Goal: Check status: Check status

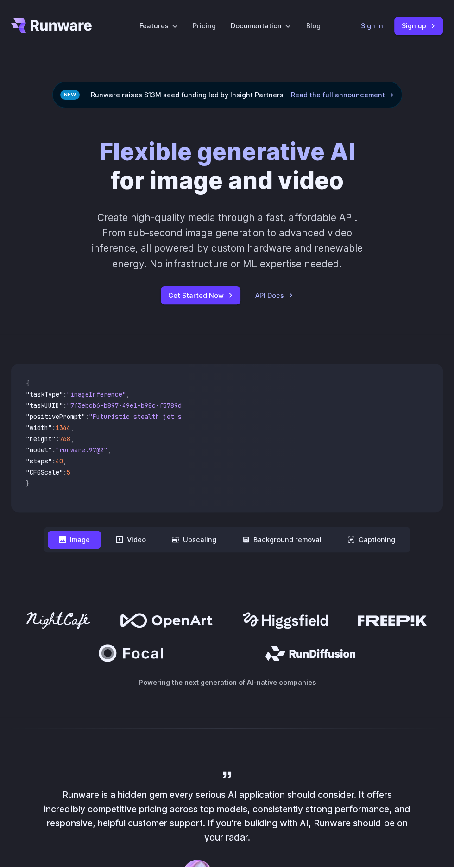
click at [363, 25] on link "Sign in" at bounding box center [372, 25] width 22 height 11
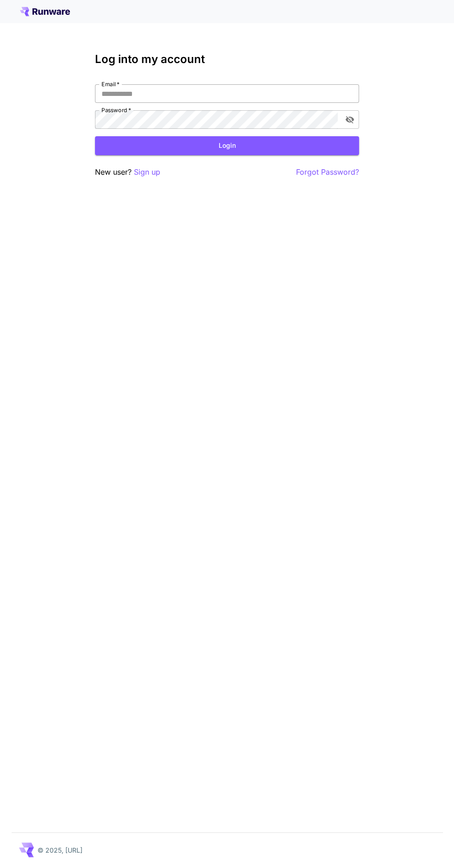
click at [233, 93] on input "Email   *" at bounding box center [227, 93] width 264 height 19
type input "**********"
click at [285, 146] on button "Login" at bounding box center [227, 145] width 264 height 19
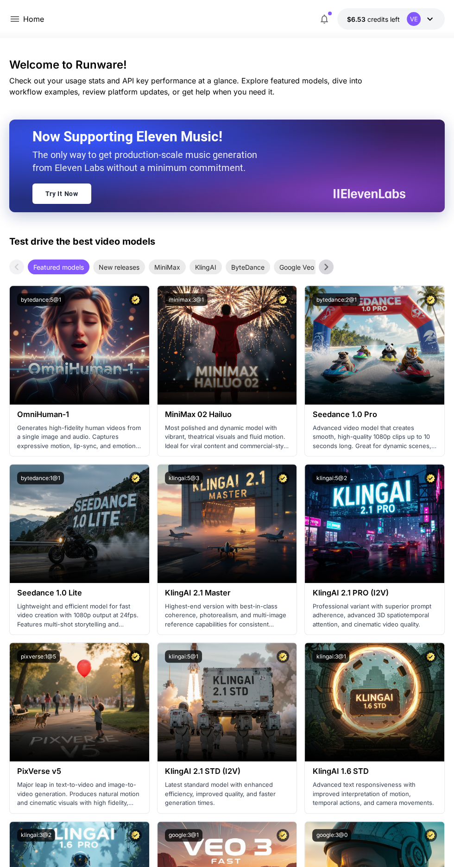
click at [428, 18] on icon at bounding box center [430, 19] width 6 height 3
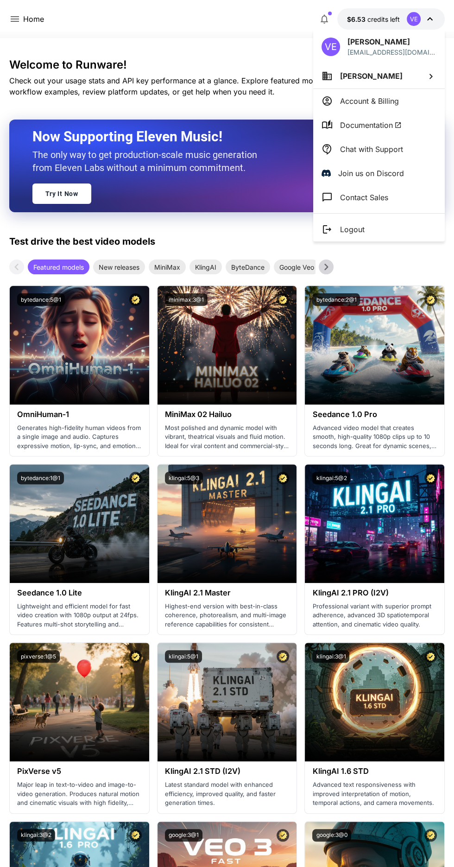
click at [21, 24] on div at bounding box center [227, 433] width 454 height 867
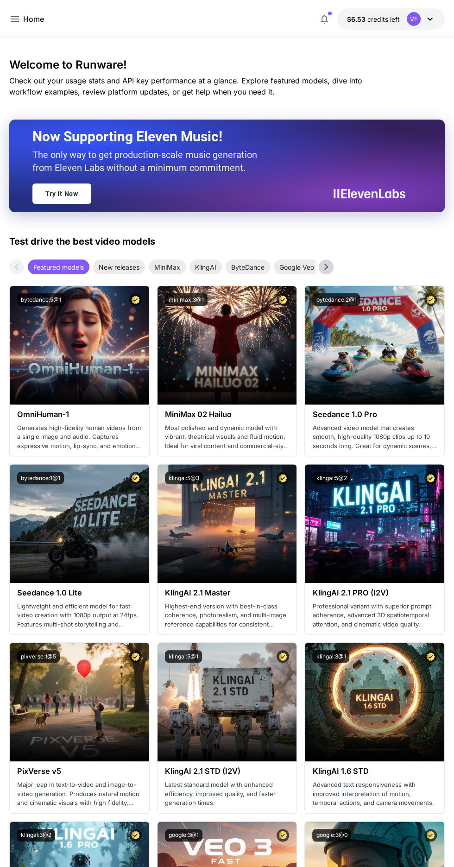
click at [20, 13] on div "Home" at bounding box center [26, 19] width 35 height 12
click at [19, 19] on icon at bounding box center [14, 18] width 11 height 11
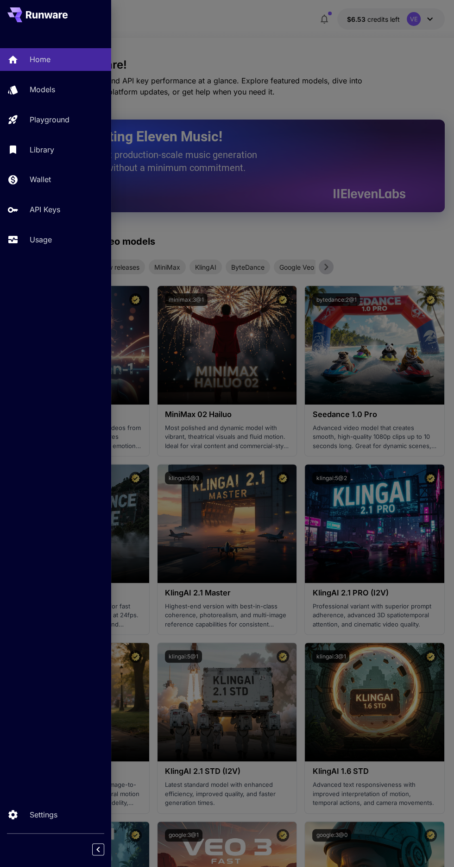
click at [19, 18] on icon at bounding box center [18, 19] width 7 height 5
click at [61, 240] on div "Usage" at bounding box center [68, 239] width 72 height 11
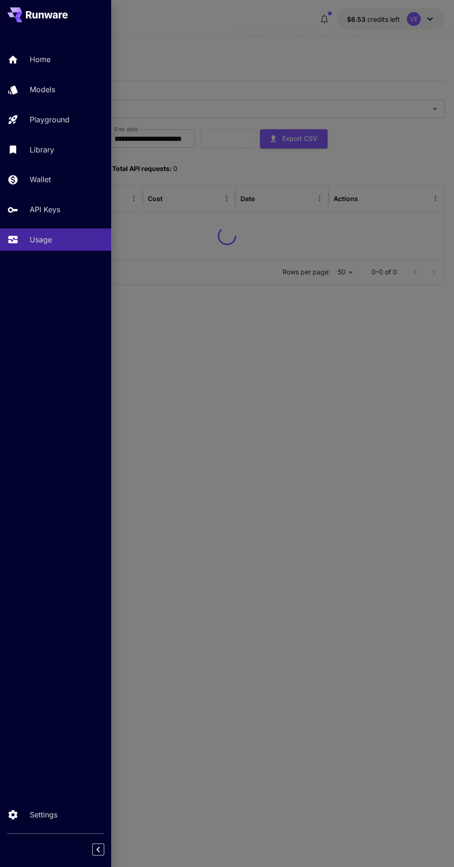
click at [406, 143] on div at bounding box center [227, 433] width 454 height 867
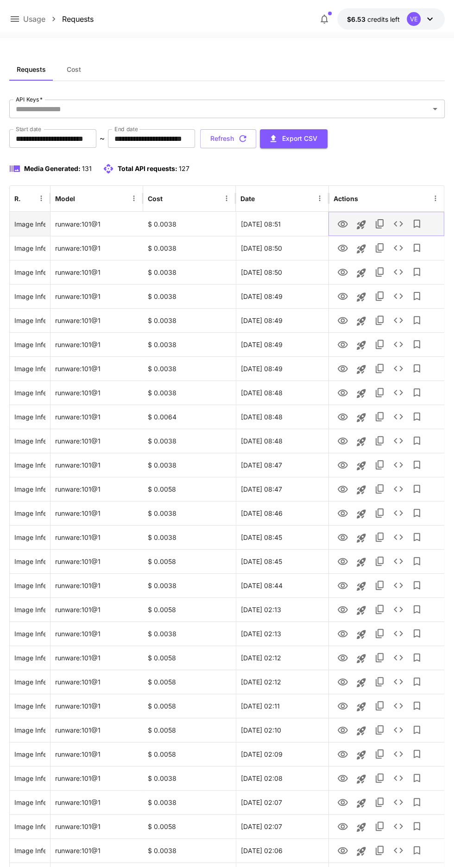
click at [343, 223] on icon "View" at bounding box center [342, 224] width 11 height 11
click at [343, 248] on icon "View" at bounding box center [342, 248] width 11 height 11
click at [338, 301] on icon "View" at bounding box center [342, 296] width 11 height 11
click at [323, 273] on div "[DATE] 08:50" at bounding box center [282, 272] width 93 height 24
click at [341, 272] on icon "View" at bounding box center [342, 272] width 10 height 7
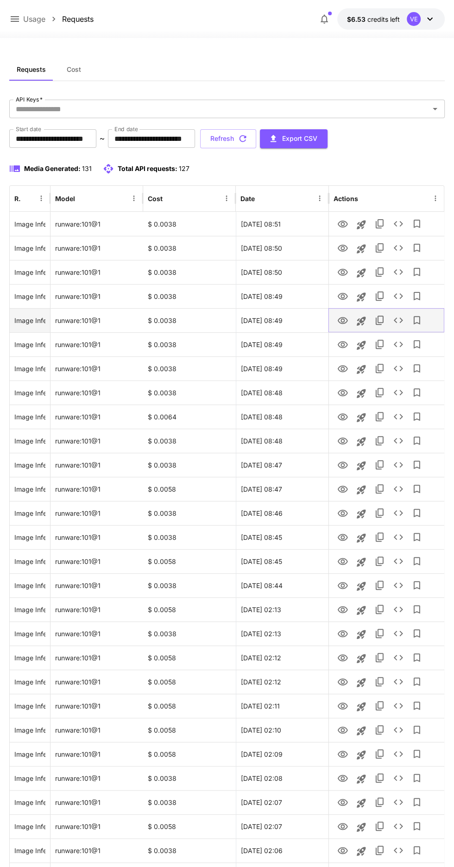
click at [343, 320] on icon "View" at bounding box center [342, 320] width 11 height 11
click at [346, 347] on icon "View" at bounding box center [342, 344] width 11 height 11
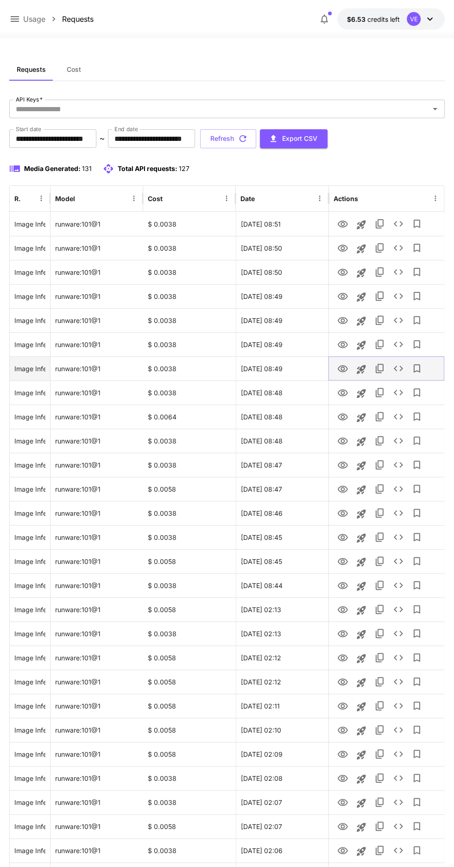
click at [343, 368] on icon "View" at bounding box center [342, 368] width 11 height 11
click at [340, 398] on icon "View" at bounding box center [342, 393] width 11 height 11
click at [341, 414] on icon "View" at bounding box center [342, 417] width 11 height 11
click at [342, 439] on icon "View" at bounding box center [342, 441] width 11 height 11
click at [394, 442] on icon "See details" at bounding box center [398, 440] width 11 height 11
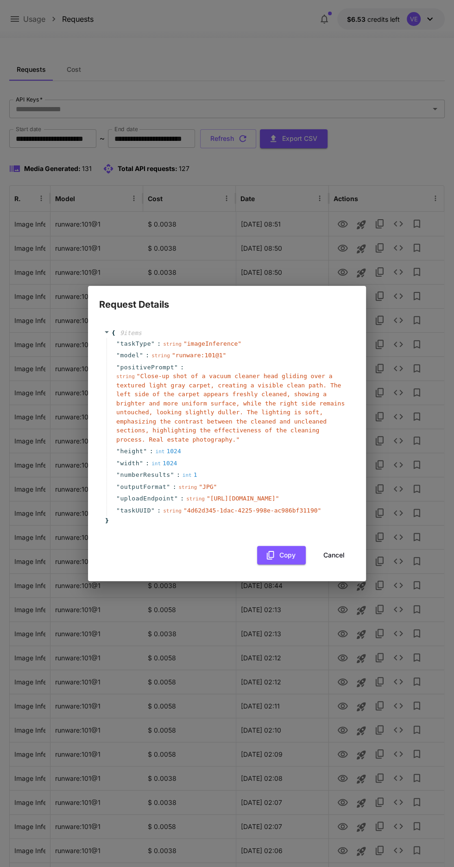
click at [87, 696] on div "Request Details { 9 item s " taskType " : string " imageInference " " model " :…" at bounding box center [227, 433] width 454 height 867
click at [342, 565] on button "Cancel" at bounding box center [334, 555] width 42 height 19
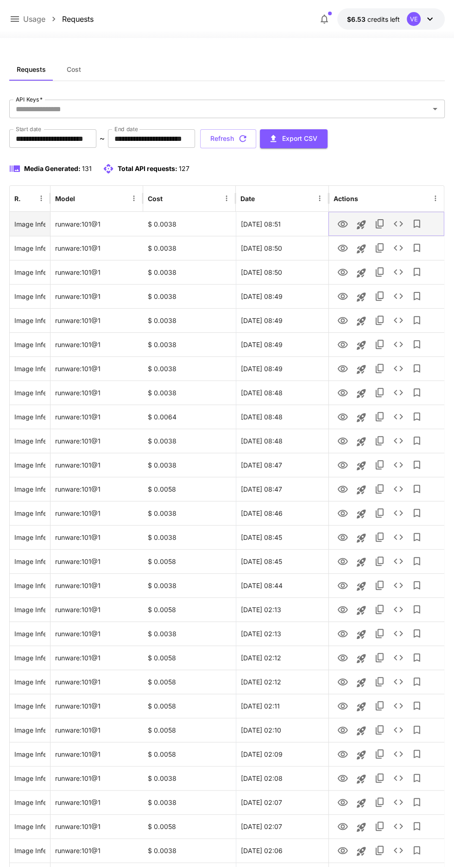
click at [397, 223] on icon "See details" at bounding box center [398, 223] width 11 height 11
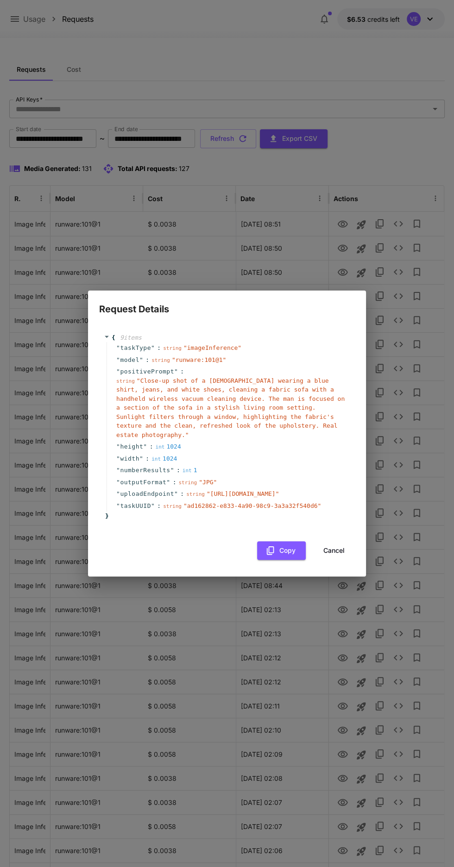
click at [332, 560] on button "Cancel" at bounding box center [334, 550] width 42 height 19
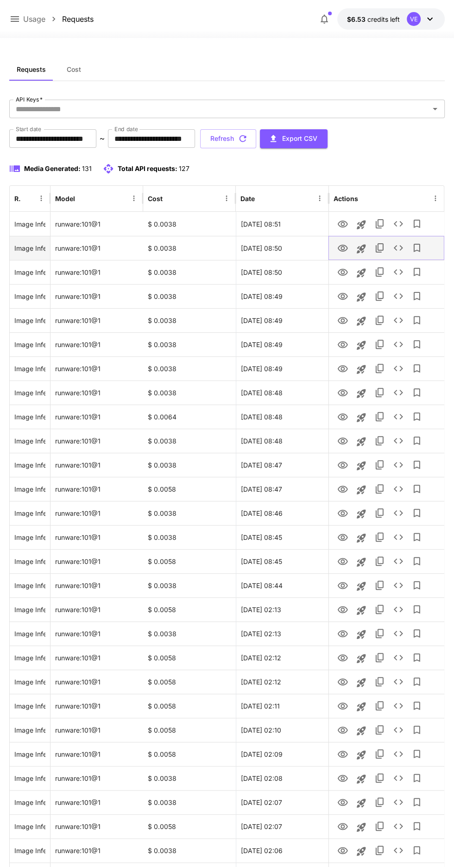
click at [402, 253] on icon "See details" at bounding box center [398, 247] width 11 height 11
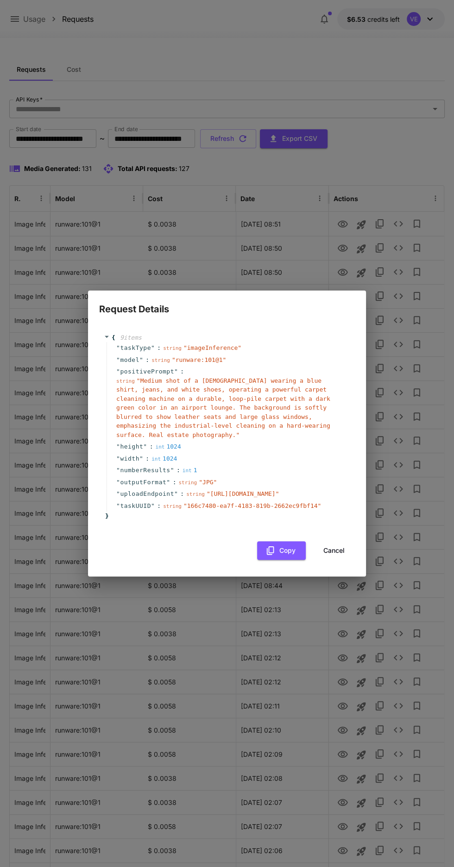
click at [336, 560] on button "Cancel" at bounding box center [334, 550] width 42 height 19
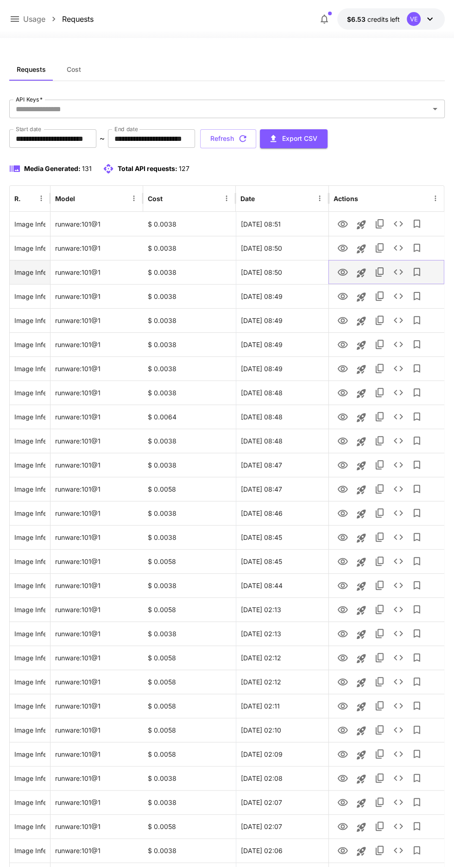
click at [403, 274] on icon "See details" at bounding box center [398, 272] width 11 height 11
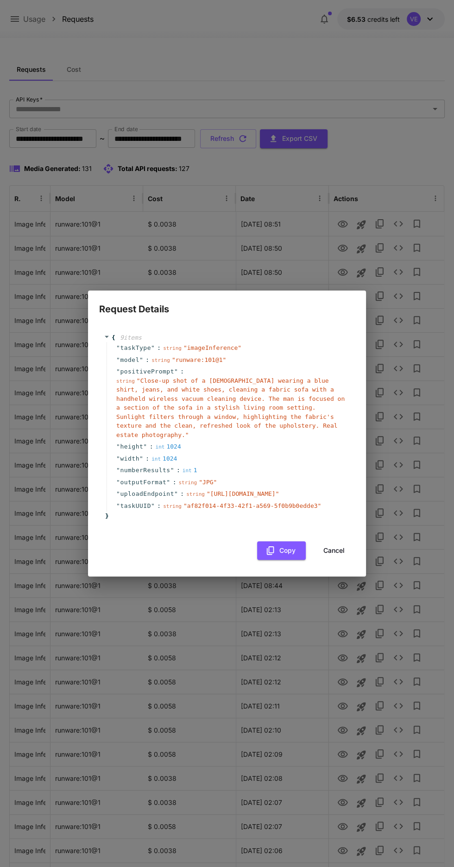
click at [324, 560] on button "Cancel" at bounding box center [334, 550] width 42 height 19
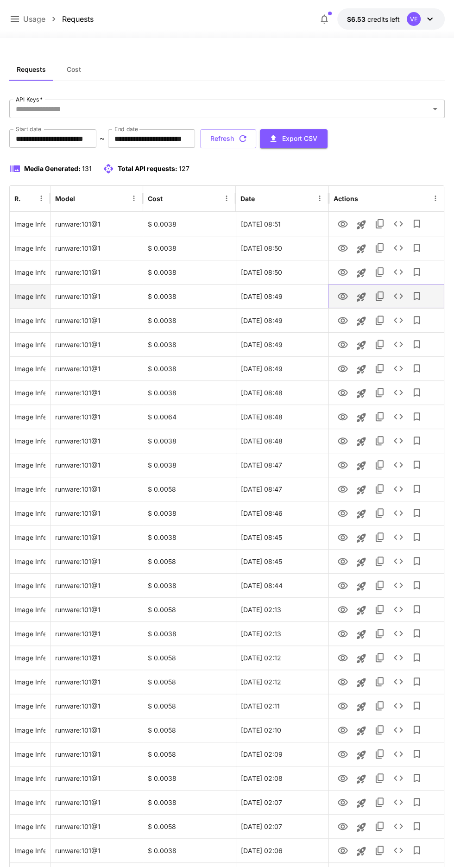
click at [398, 296] on icon "See details" at bounding box center [398, 296] width 11 height 11
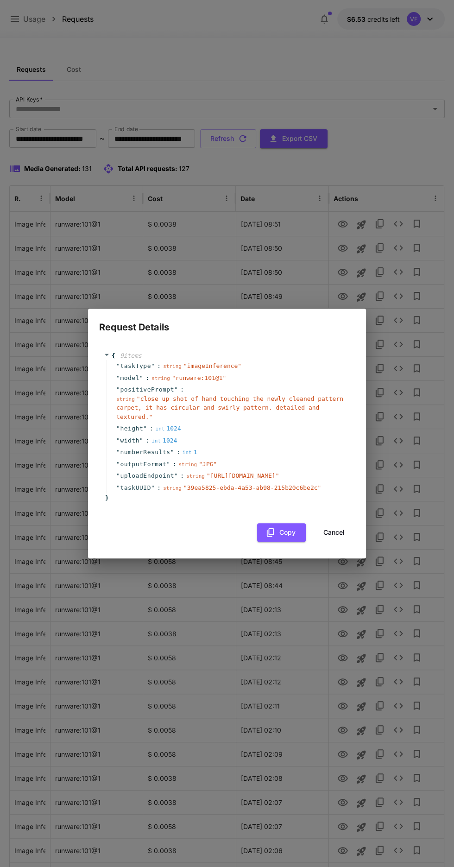
click at [318, 542] on button "Cancel" at bounding box center [334, 532] width 42 height 19
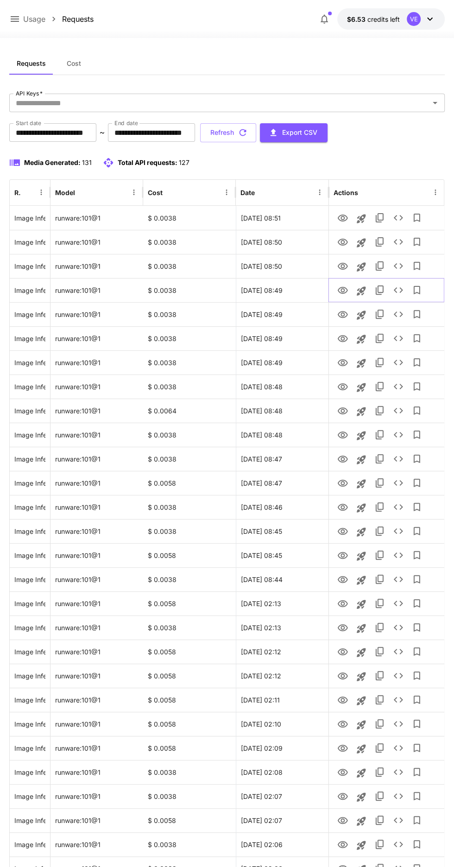
scroll to position [11, 0]
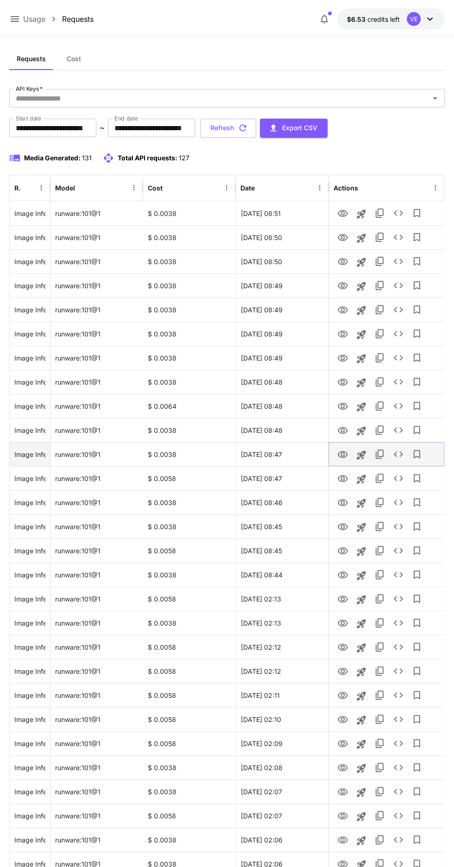
click at [342, 455] on icon "View" at bounding box center [342, 454] width 10 height 7
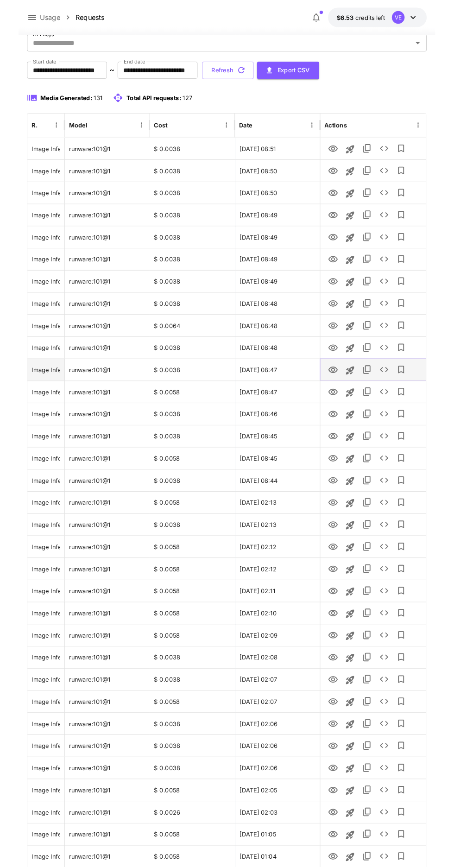
scroll to position [72, 0]
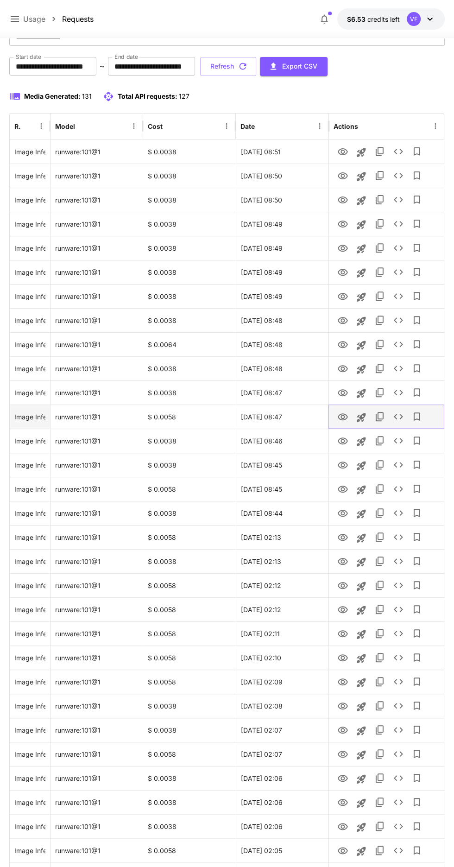
click at [345, 420] on icon "View" at bounding box center [342, 417] width 11 height 11
click at [397, 419] on icon "See details" at bounding box center [398, 416] width 11 height 11
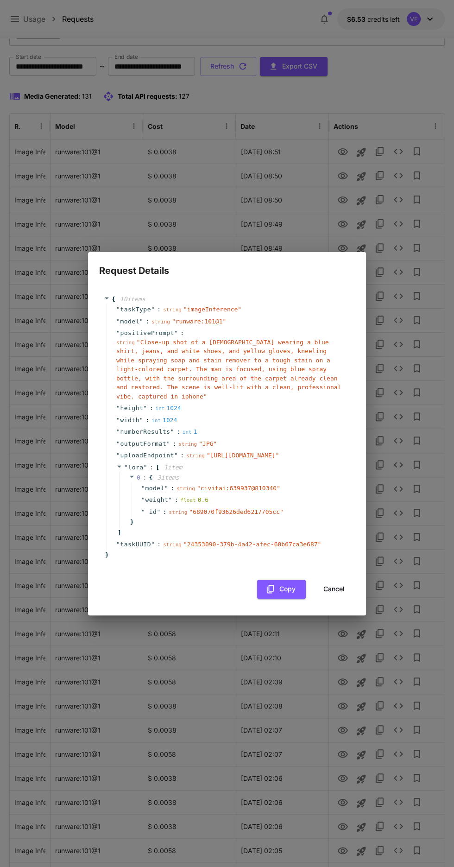
click at [335, 599] on button "Cancel" at bounding box center [334, 589] width 42 height 19
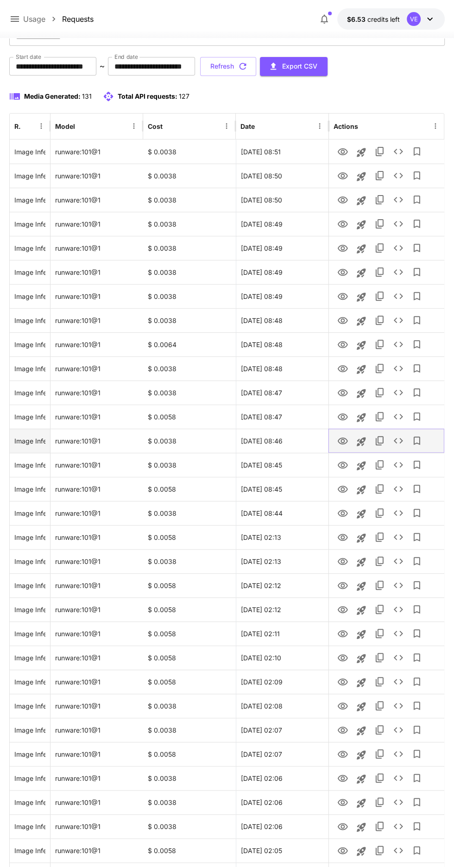
click at [341, 440] on icon "View" at bounding box center [342, 441] width 10 height 7
click at [342, 464] on icon "View" at bounding box center [342, 465] width 11 height 11
click at [345, 493] on icon "View" at bounding box center [342, 489] width 11 height 11
click at [346, 516] on icon "View" at bounding box center [342, 513] width 11 height 11
click at [398, 517] on icon "See details" at bounding box center [398, 513] width 11 height 11
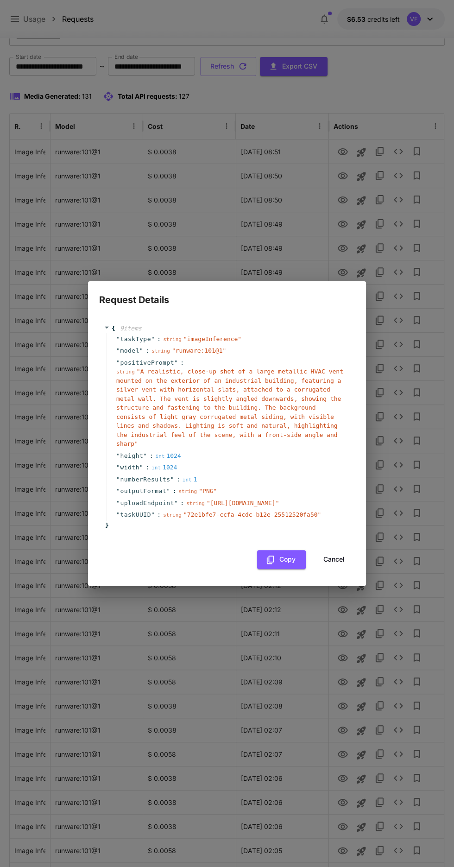
click at [337, 569] on button "Cancel" at bounding box center [334, 559] width 42 height 19
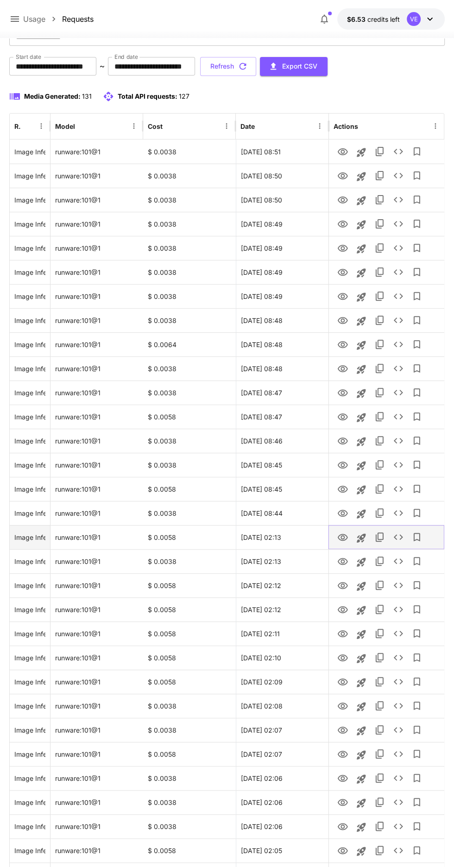
click at [398, 536] on icon "See details" at bounding box center [398, 537] width 11 height 11
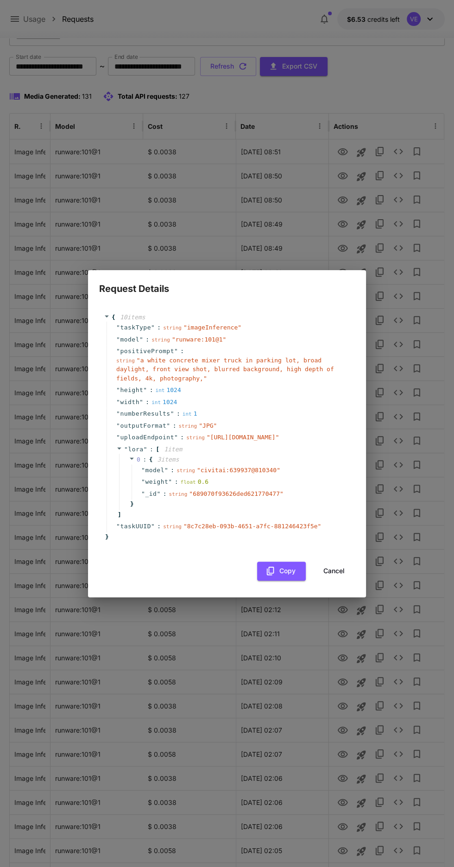
click at [331, 581] on button "Cancel" at bounding box center [334, 571] width 42 height 19
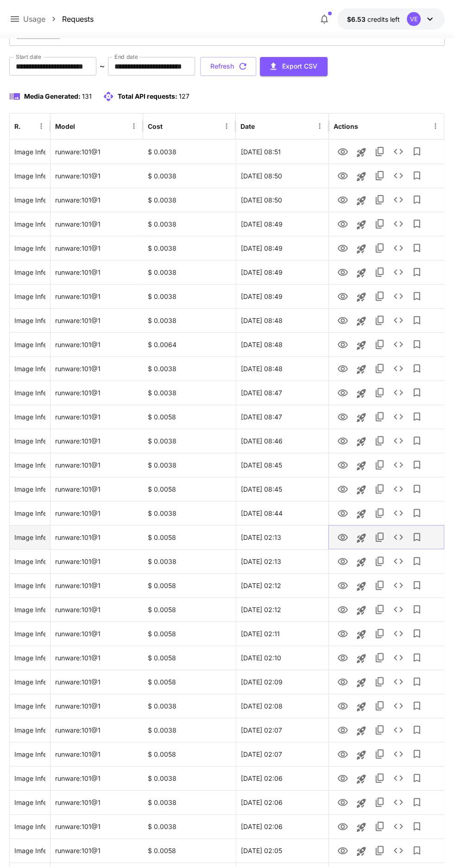
click at [343, 537] on icon "View" at bounding box center [342, 537] width 11 height 11
click at [343, 560] on icon "View" at bounding box center [342, 561] width 11 height 11
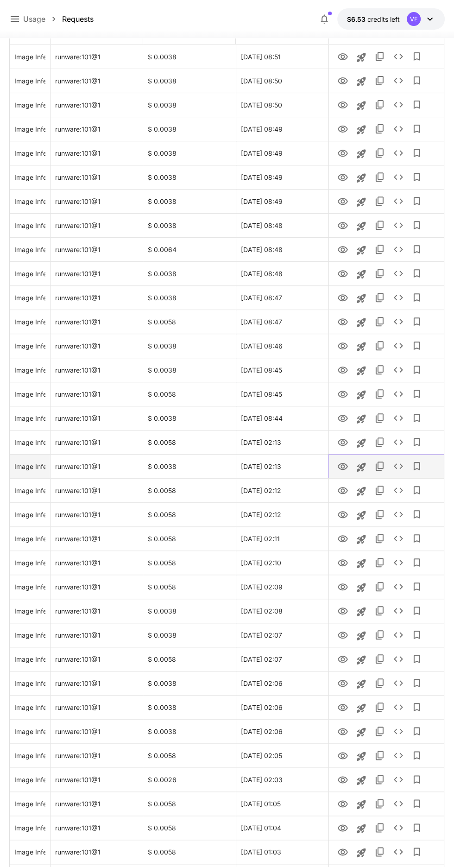
scroll to position [181, 0]
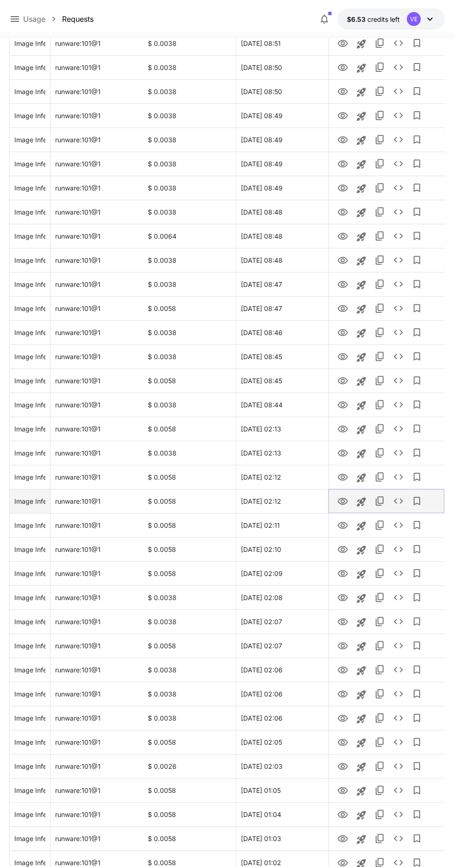
click at [343, 500] on icon "View" at bounding box center [342, 501] width 11 height 11
click at [398, 452] on icon "See details" at bounding box center [398, 452] width 11 height 11
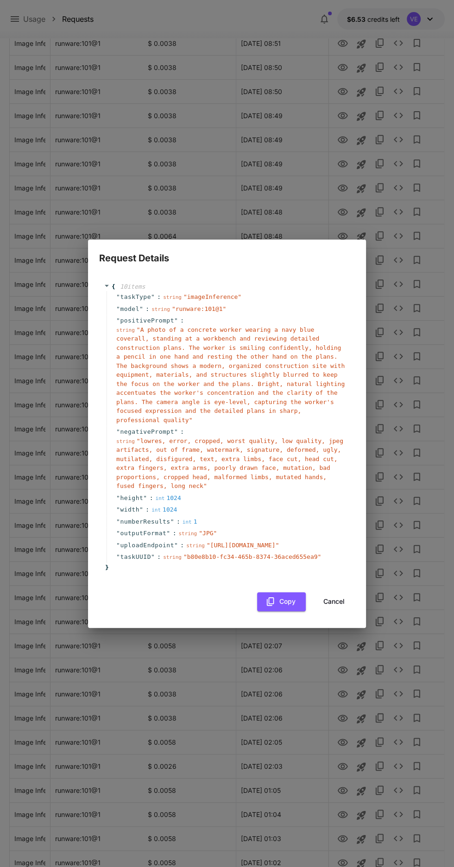
click at [334, 611] on button "Cancel" at bounding box center [334, 601] width 42 height 19
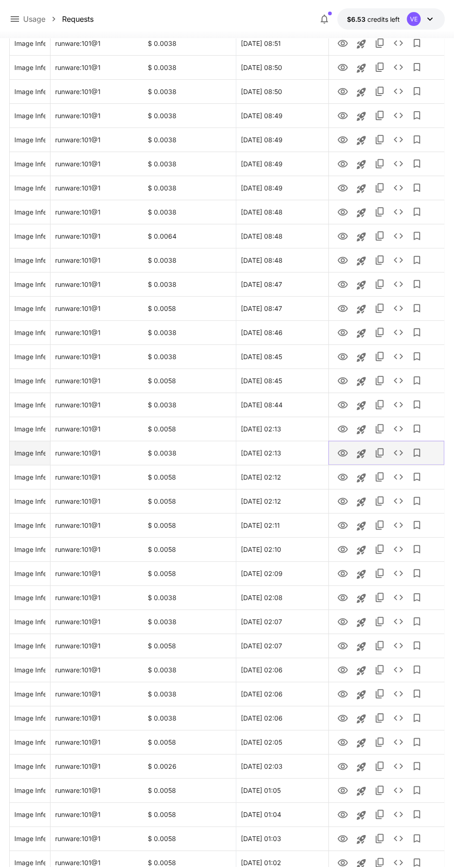
click at [342, 452] on icon "View" at bounding box center [342, 453] width 11 height 11
click at [397, 452] on icon "See details" at bounding box center [398, 452] width 11 height 11
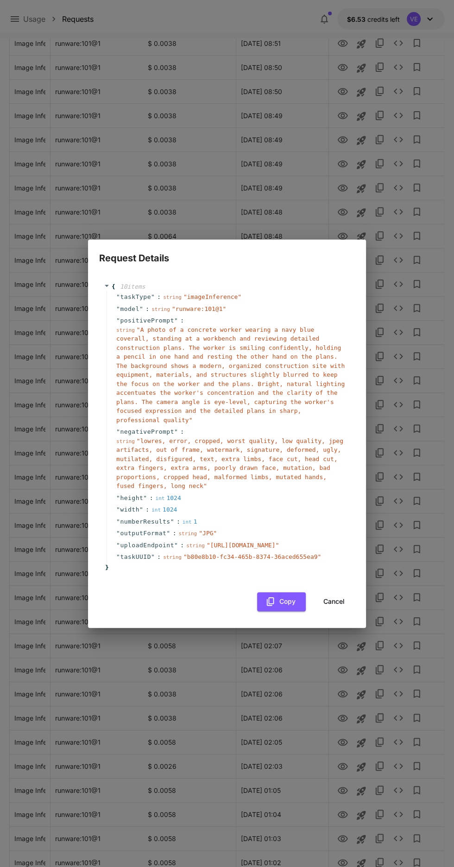
click at [326, 611] on button "Cancel" at bounding box center [334, 601] width 42 height 19
